Goal: Task Accomplishment & Management: Manage account settings

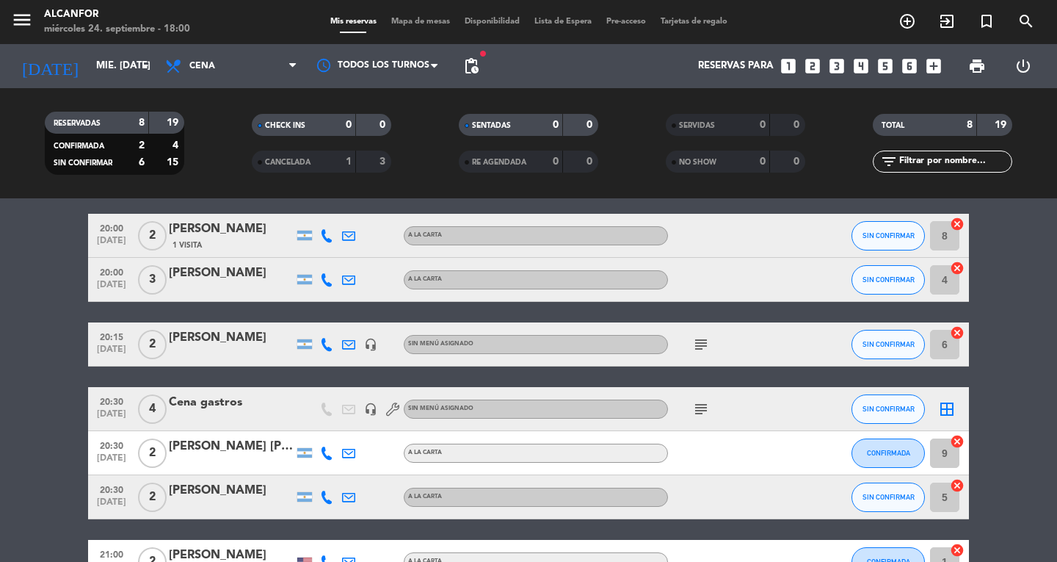
scroll to position [50, 0]
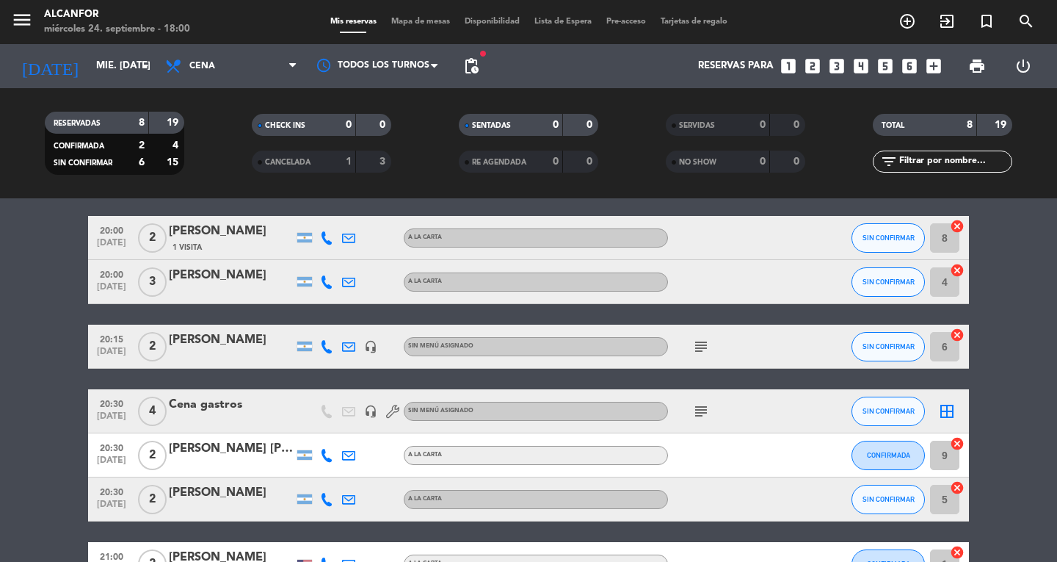
click at [470, 76] on span "pending_actions" at bounding box center [471, 65] width 29 height 29
click at [115, 72] on input "mié. [DATE]" at bounding box center [153, 66] width 129 height 26
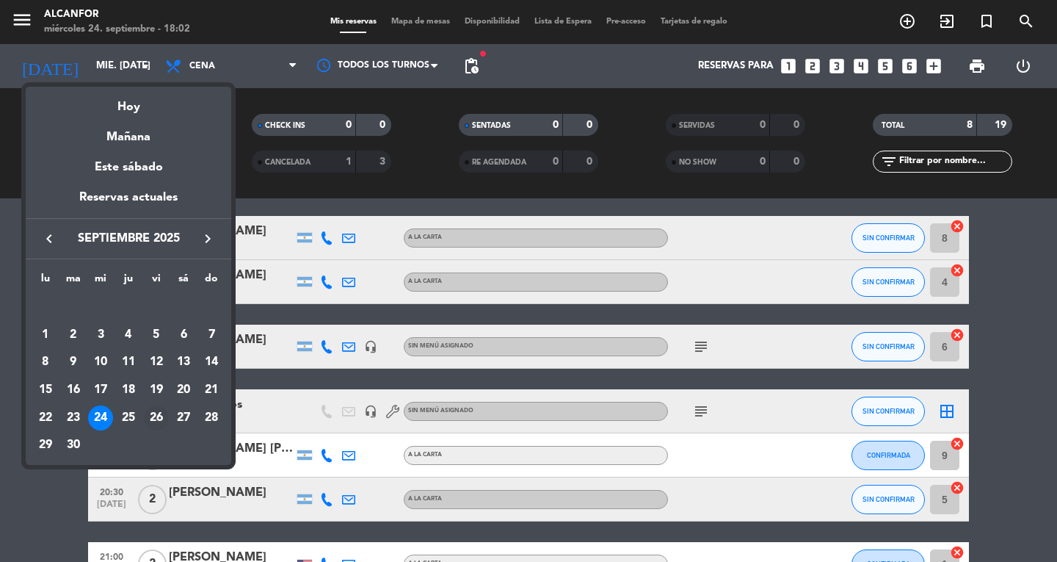
click at [151, 417] on div "26" at bounding box center [156, 417] width 25 height 25
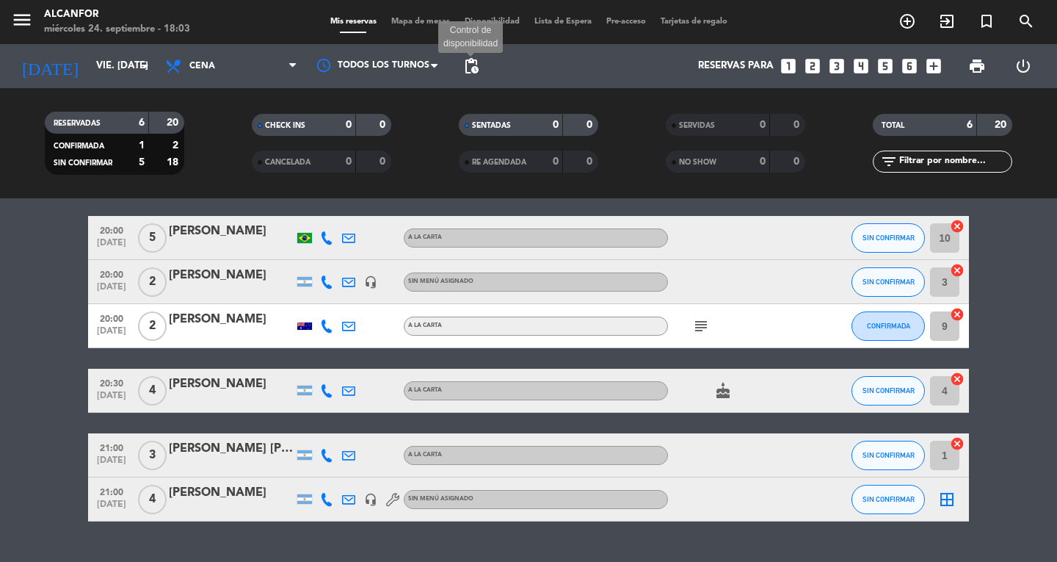
click at [464, 62] on span "pending_actions" at bounding box center [472, 66] width 18 height 18
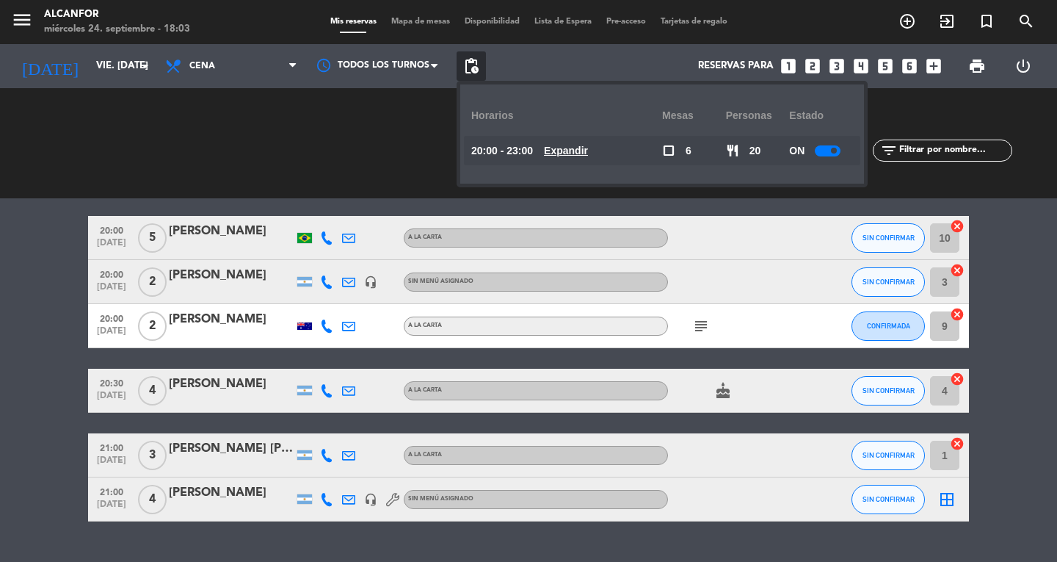
click at [572, 151] on u "Expandir" at bounding box center [566, 151] width 44 height 12
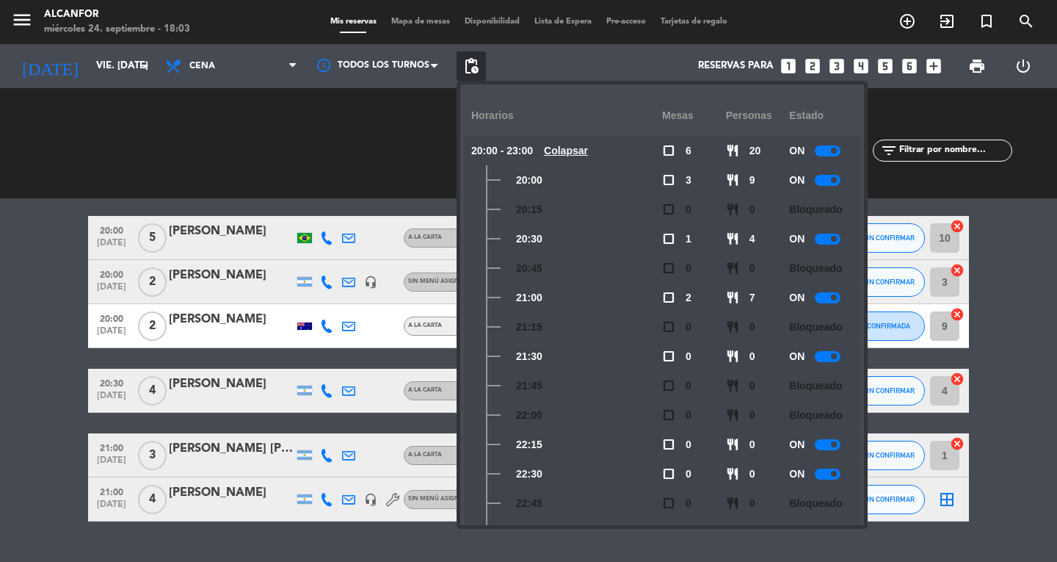
click at [826, 358] on div at bounding box center [828, 356] width 26 height 11
click at [830, 295] on div at bounding box center [828, 297] width 26 height 11
click at [365, 160] on div "CHECK INS 0 0 CANCELADA 0 0" at bounding box center [321, 143] width 207 height 81
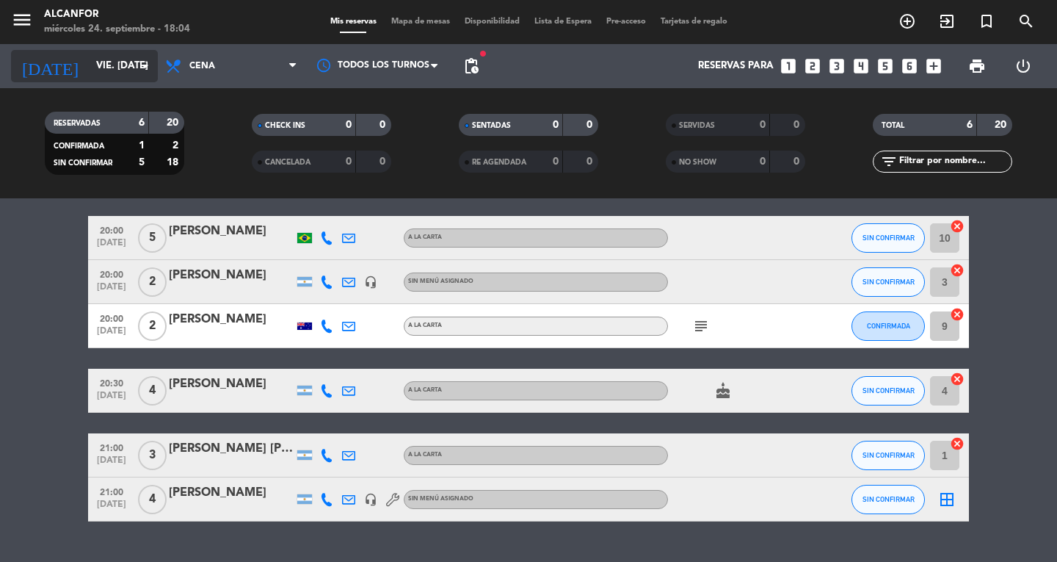
click at [131, 68] on input "vie. [DATE]" at bounding box center [153, 66] width 129 height 26
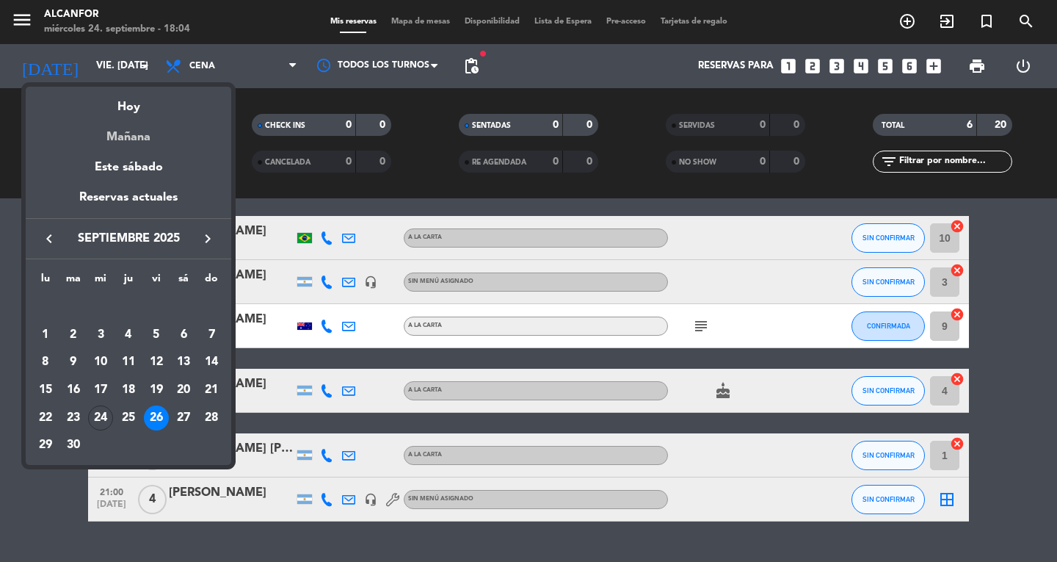
click at [142, 129] on div "Mañana" at bounding box center [129, 132] width 206 height 30
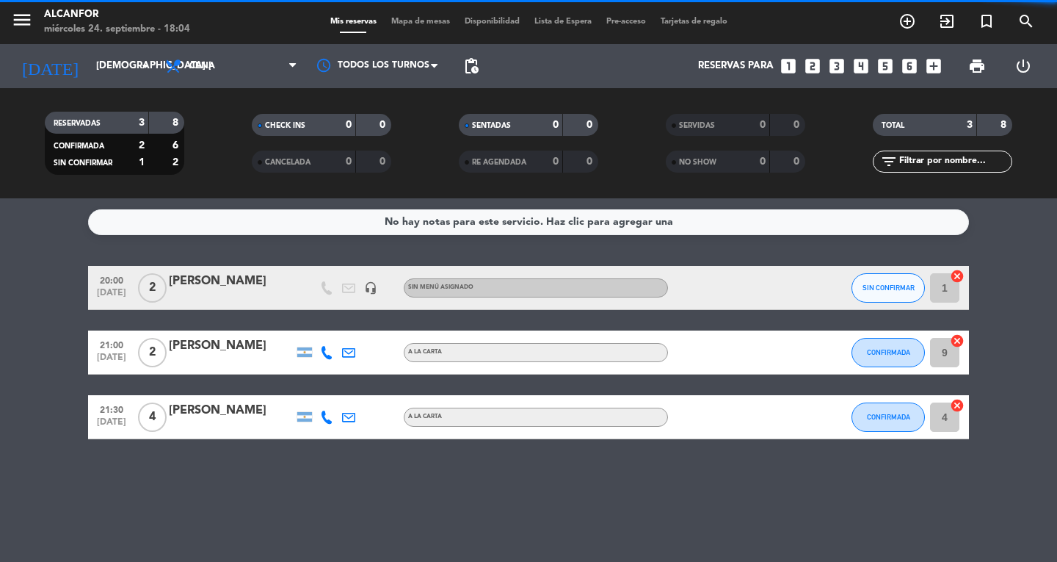
scroll to position [0, 0]
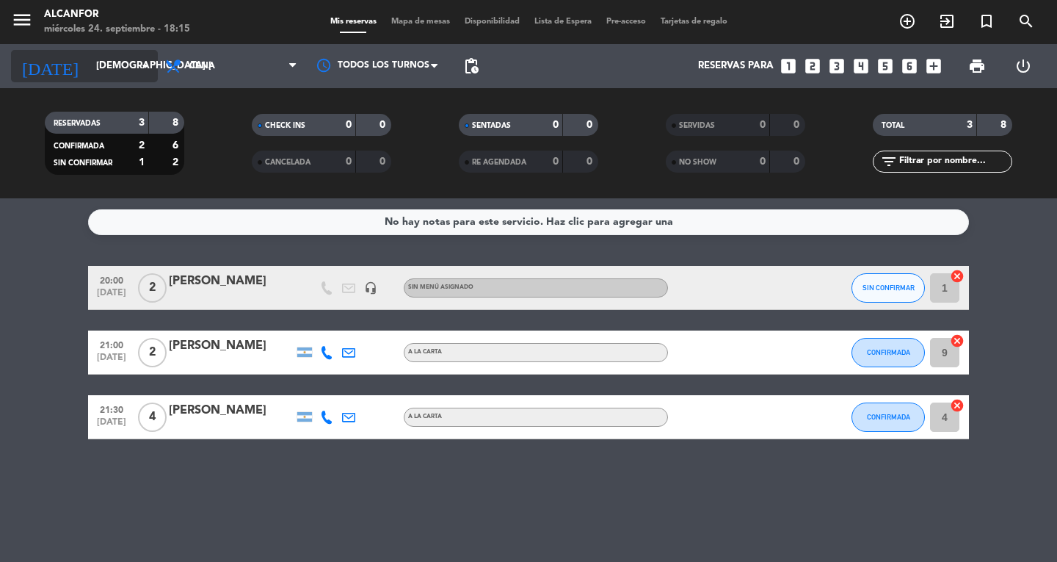
click at [98, 74] on input "[DEMOGRAPHIC_DATA] [DATE]" at bounding box center [153, 66] width 129 height 26
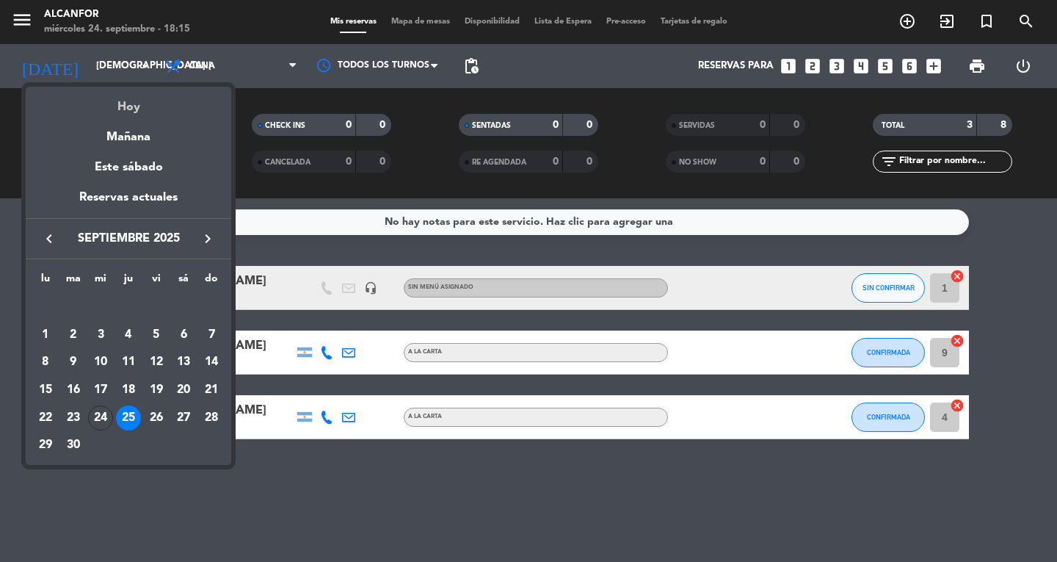
click at [113, 106] on div "Hoy" at bounding box center [129, 102] width 206 height 30
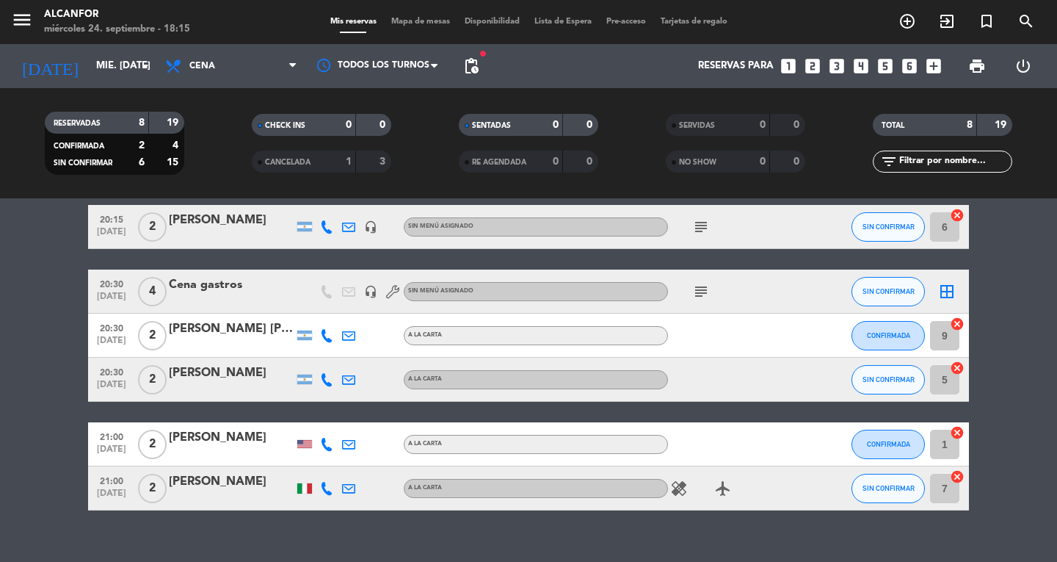
scroll to position [170, 0]
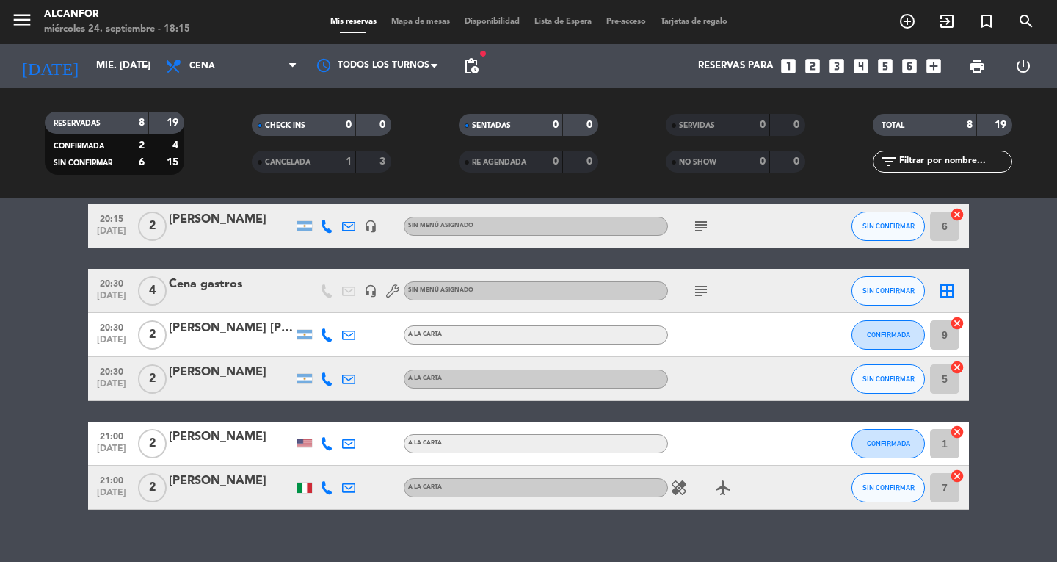
click at [686, 492] on icon "healing" at bounding box center [679, 488] width 18 height 18
click at [725, 491] on icon "airplanemode_active" at bounding box center [723, 488] width 18 height 18
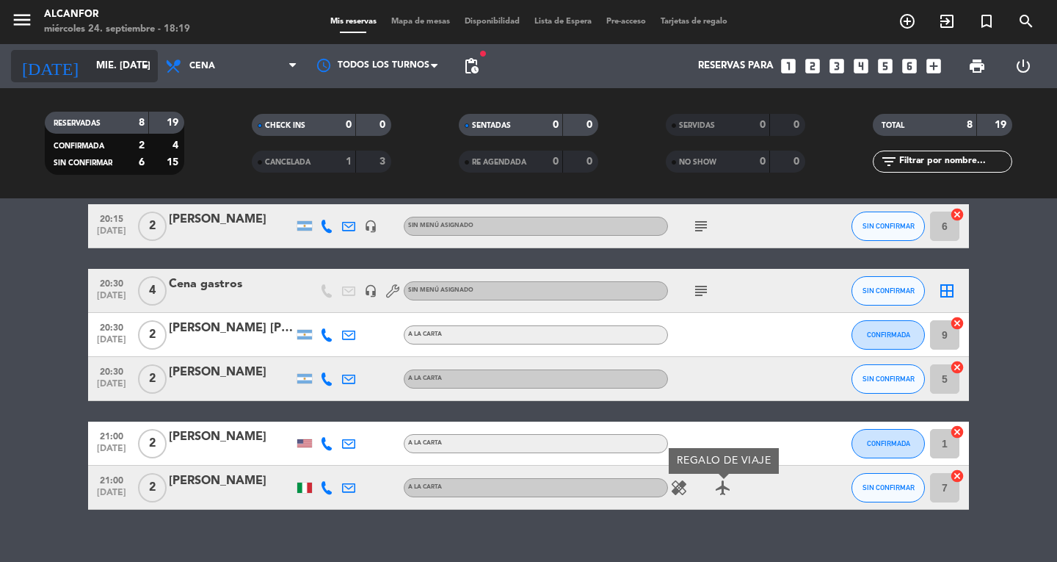
click at [112, 69] on input "mié. [DATE]" at bounding box center [153, 66] width 129 height 26
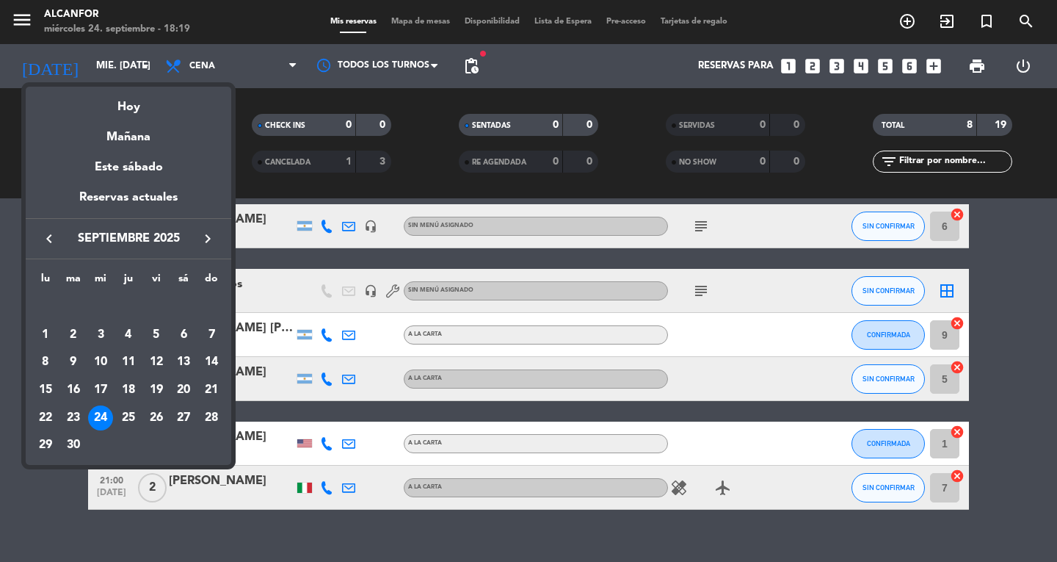
click at [211, 233] on icon "keyboard_arrow_right" at bounding box center [208, 239] width 18 height 18
click at [128, 335] on div "2" at bounding box center [128, 334] width 25 height 25
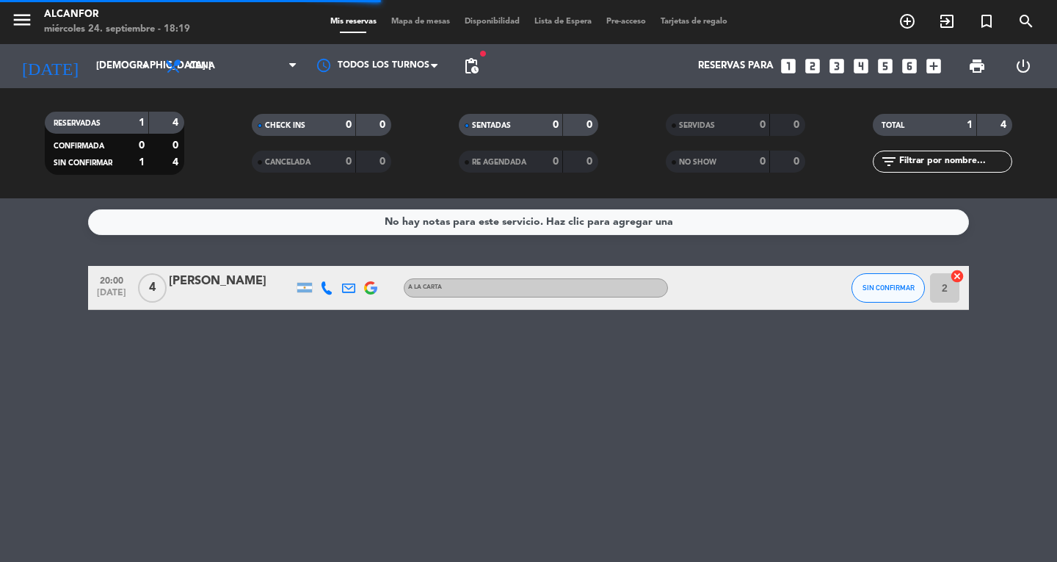
scroll to position [0, 0]
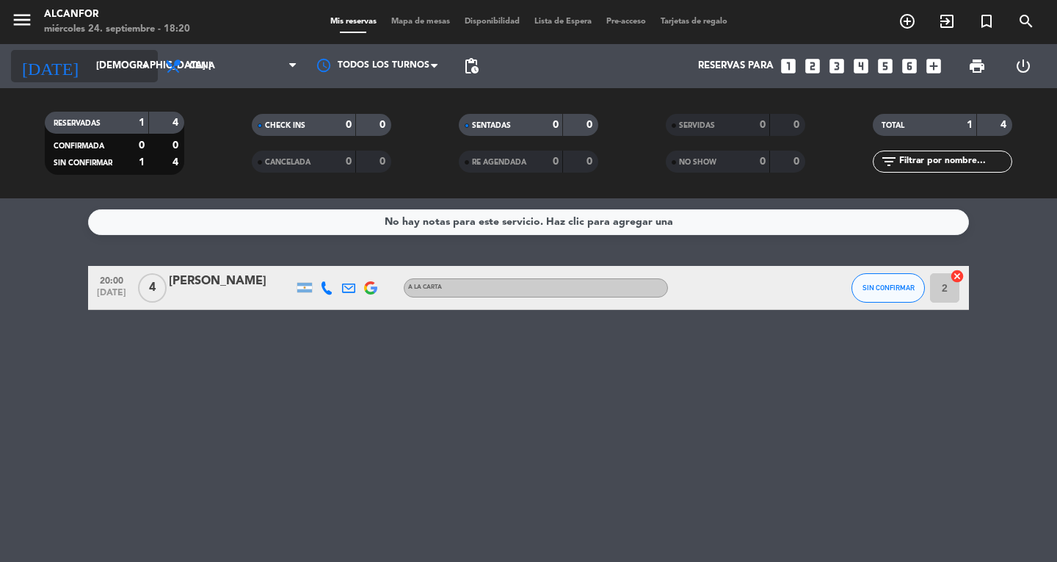
click at [133, 70] on input "[DEMOGRAPHIC_DATA] [DATE]" at bounding box center [153, 66] width 129 height 26
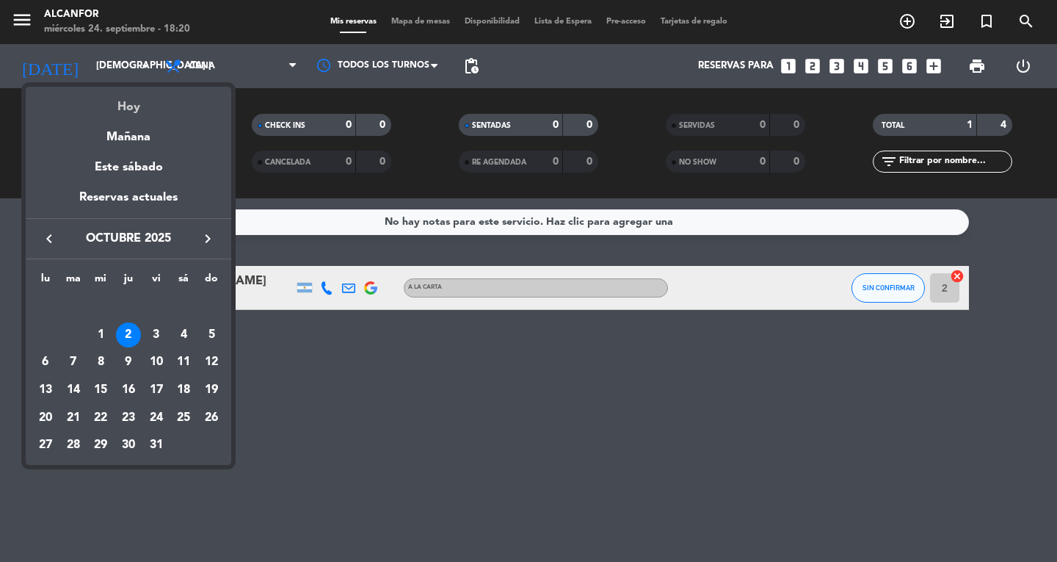
click at [135, 110] on div "Hoy" at bounding box center [129, 102] width 206 height 30
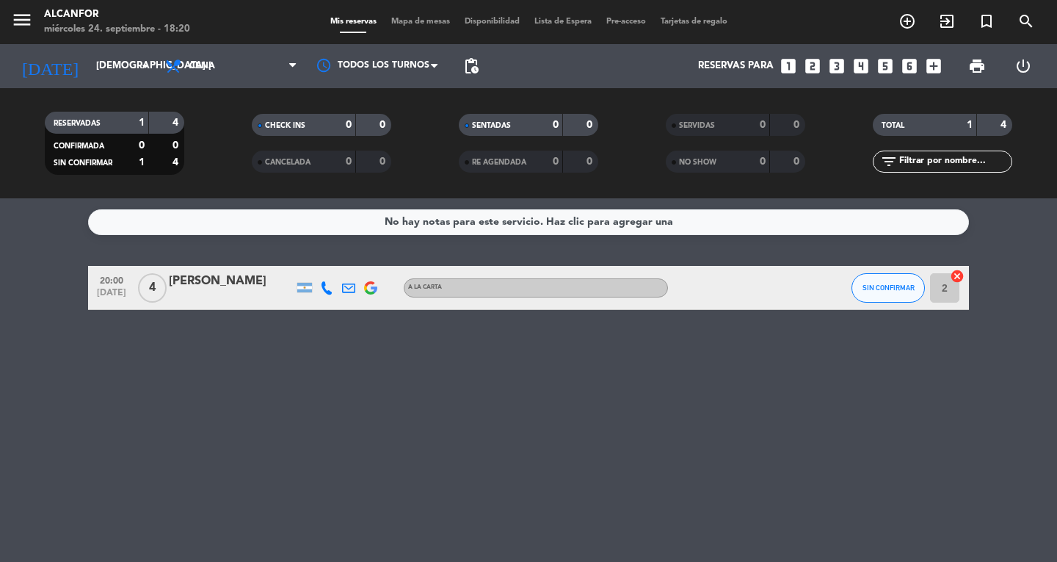
type input "mié. [DATE]"
